Goal: Navigation & Orientation: Find specific page/section

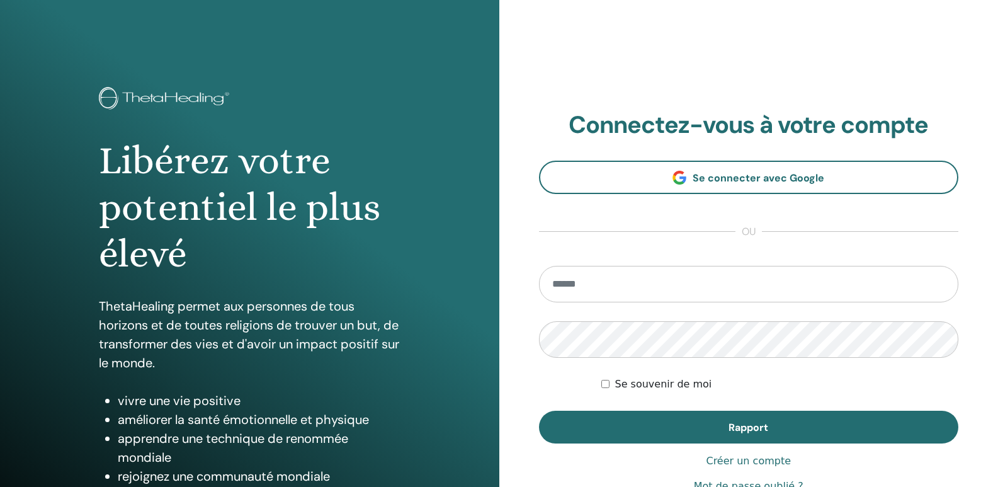
type input "**********"
click at [667, 387] on font "Se souvenir de moi" at bounding box center [663, 384] width 97 height 12
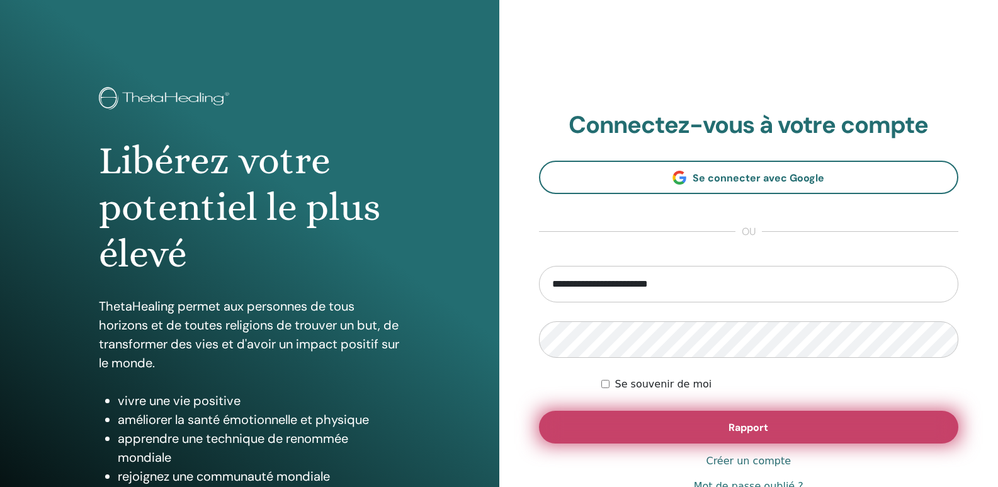
click at [742, 431] on font "Rapport" at bounding box center [749, 427] width 40 height 13
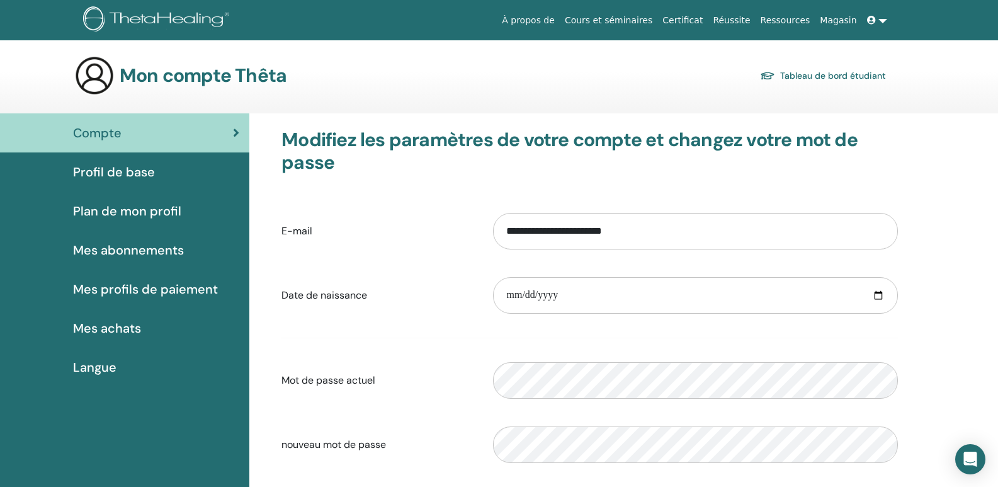
click at [703, 19] on font "Certificat" at bounding box center [682, 20] width 40 height 10
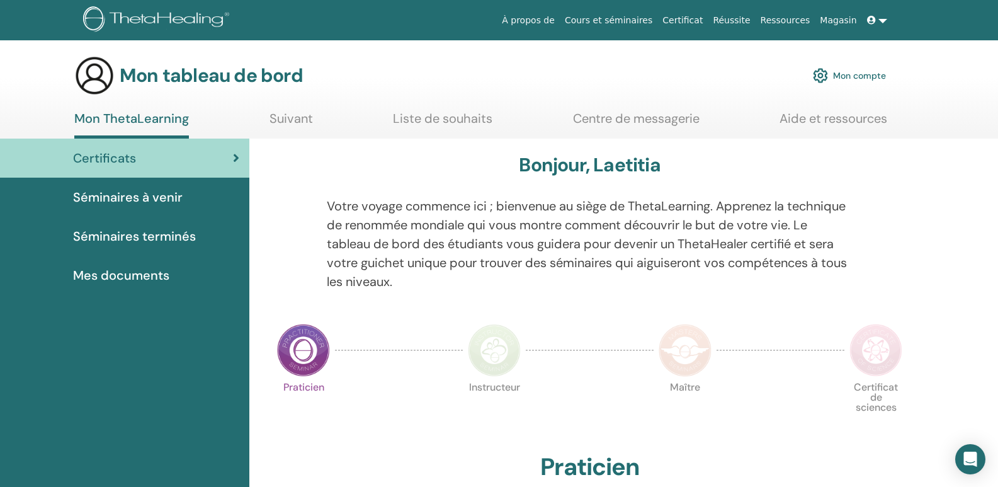
click at [110, 232] on font "Séminaires terminés" at bounding box center [134, 236] width 123 height 16
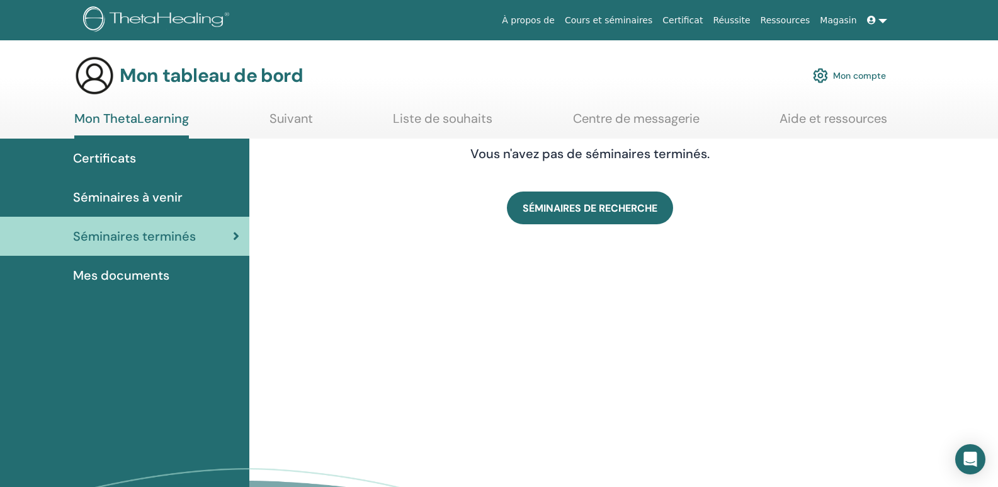
click at [126, 272] on font "Mes documents" at bounding box center [121, 275] width 96 height 16
